Goal: Information Seeking & Learning: Check status

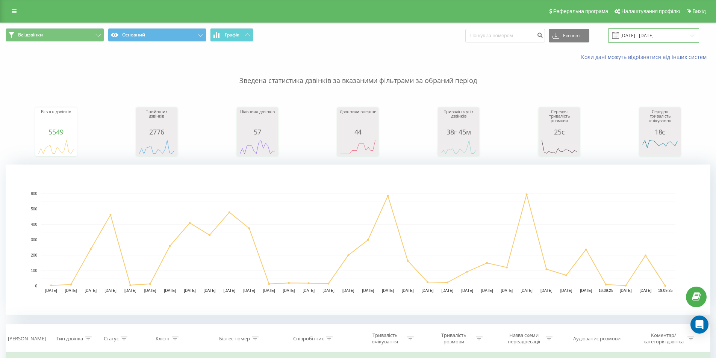
click at [658, 34] on input "[DATE] - [DATE]" at bounding box center [653, 35] width 91 height 15
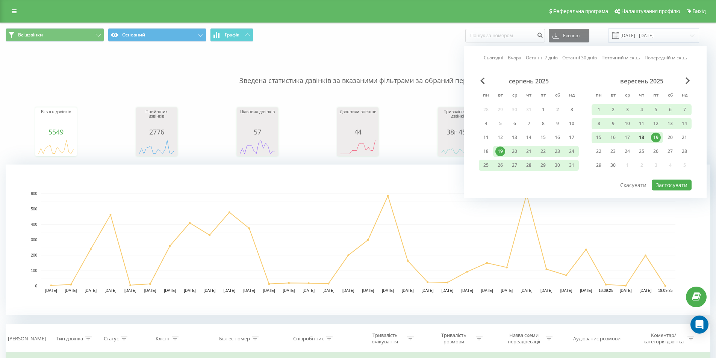
click at [645, 136] on div "18" at bounding box center [642, 138] width 10 height 10
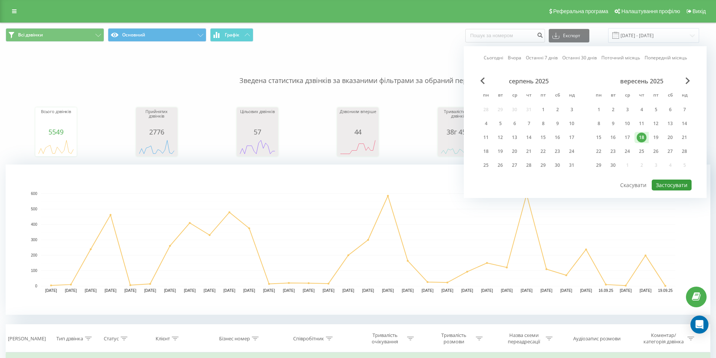
click at [676, 180] on button "Застосувати" at bounding box center [672, 185] width 40 height 11
type input "[DATE] - [DATE]"
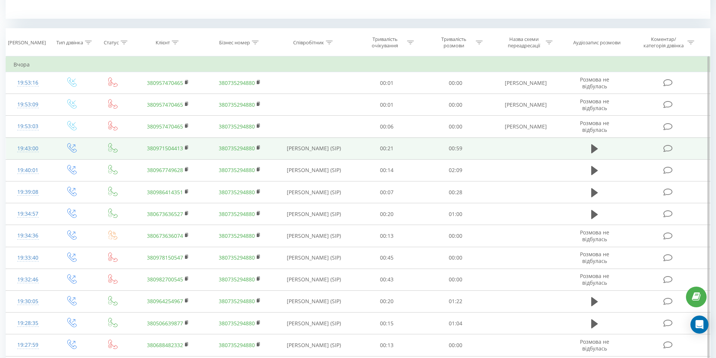
scroll to position [301, 0]
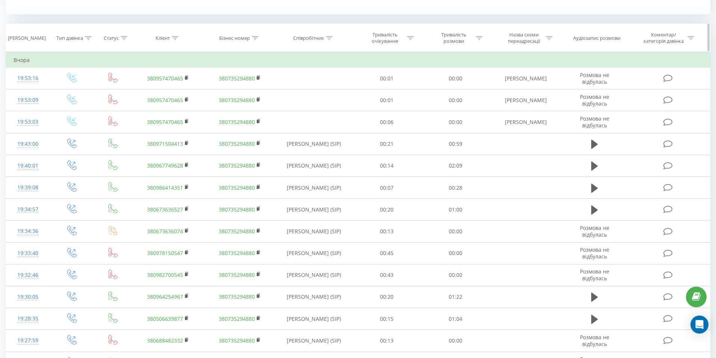
click at [331, 35] on div at bounding box center [329, 38] width 7 height 6
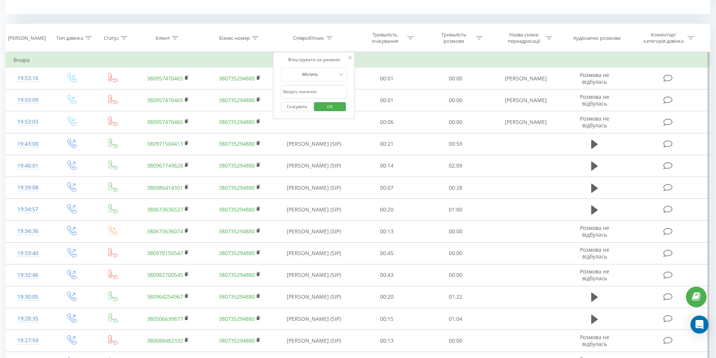
click at [312, 91] on input "text" at bounding box center [314, 91] width 66 height 13
type input "соловйова"
drag, startPoint x: 336, startPoint y: 109, endPoint x: 326, endPoint y: 116, distance: 11.7
click at [336, 109] on span "OK" at bounding box center [330, 107] width 21 height 12
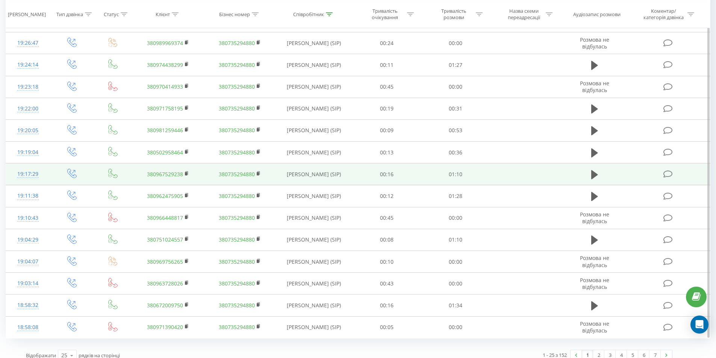
scroll to position [585, 0]
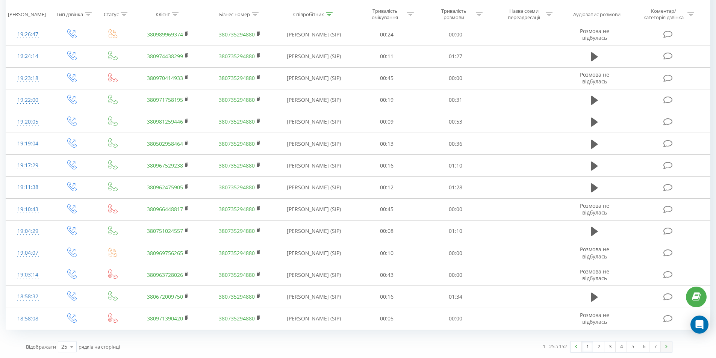
drag, startPoint x: 667, startPoint y: 347, endPoint x: 659, endPoint y: 348, distance: 7.7
click at [667, 347] on img at bounding box center [666, 346] width 2 height 3
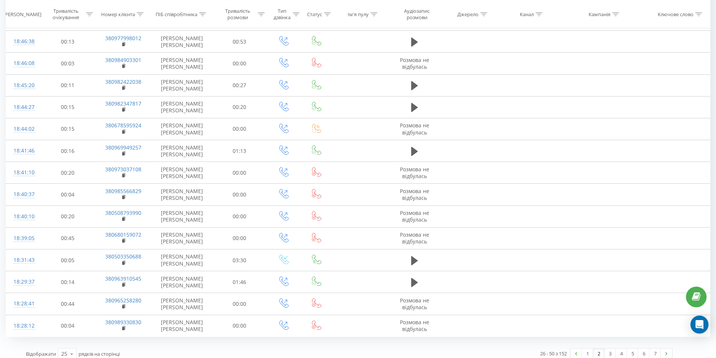
scroll to position [585, 0]
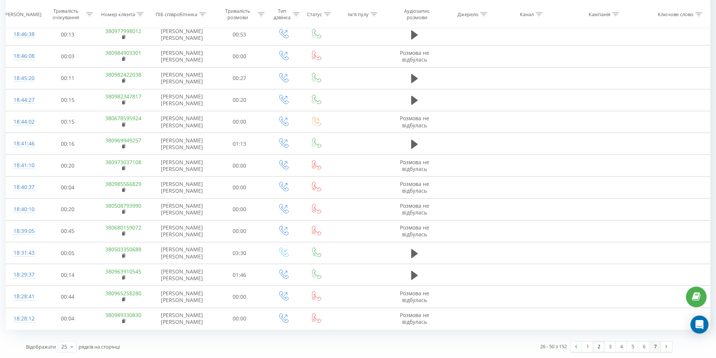
click at [657, 346] on link "7" at bounding box center [655, 347] width 11 height 11
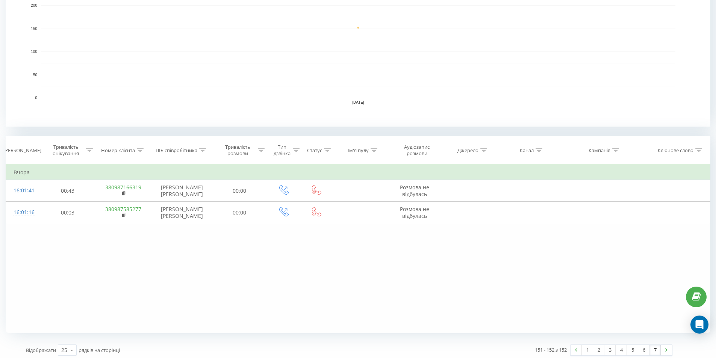
scroll to position [192, 0]
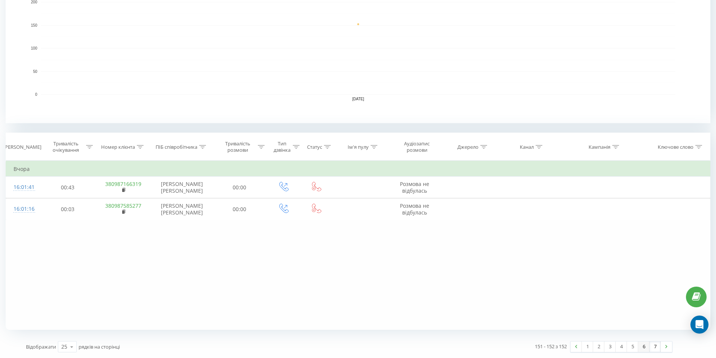
click at [643, 348] on link "6" at bounding box center [643, 347] width 11 height 11
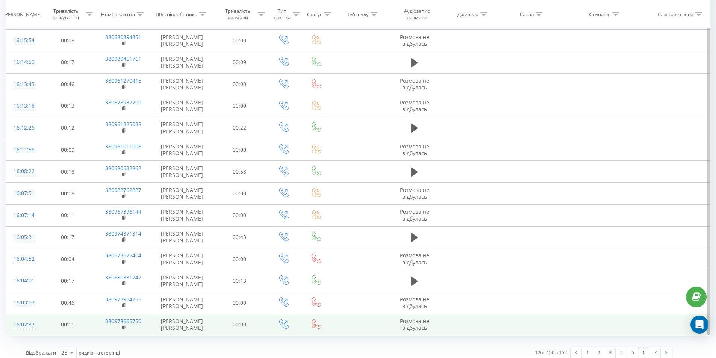
scroll to position [585, 0]
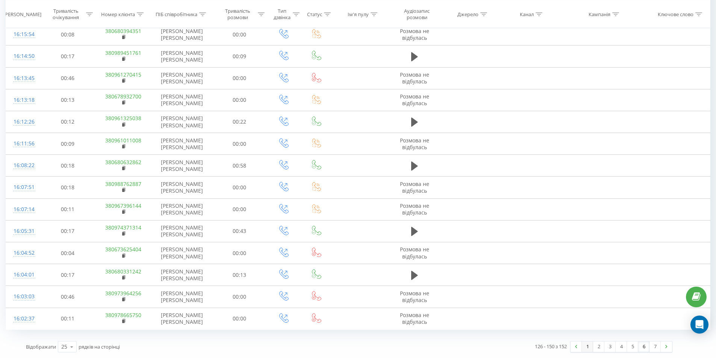
click at [587, 347] on link "1" at bounding box center [587, 347] width 11 height 11
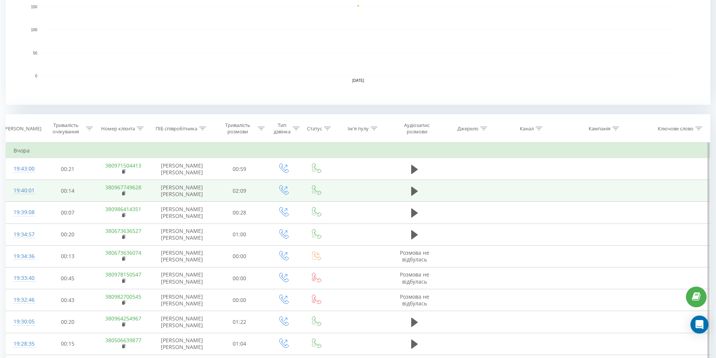
scroll to position [118, 0]
